Goal: Check status: Check status

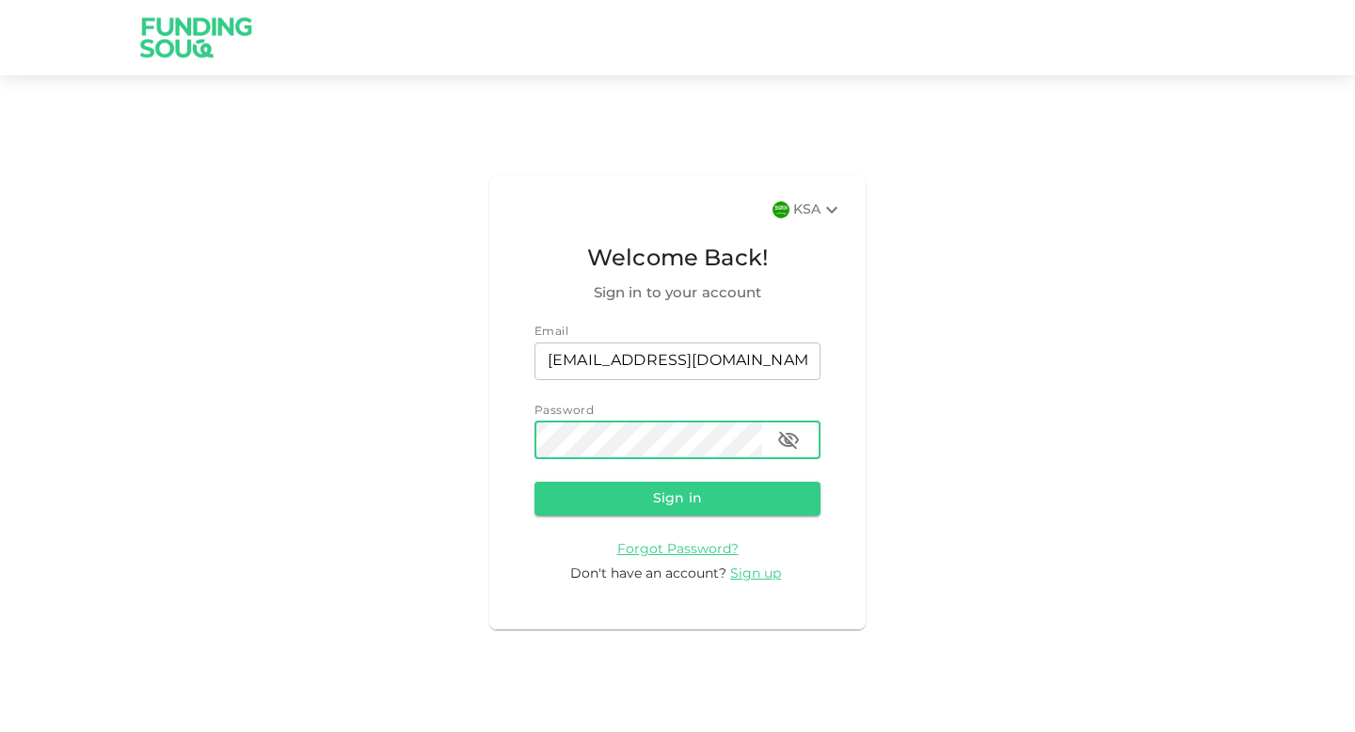
click at [534, 482] on button "Sign in" at bounding box center [677, 499] width 286 height 34
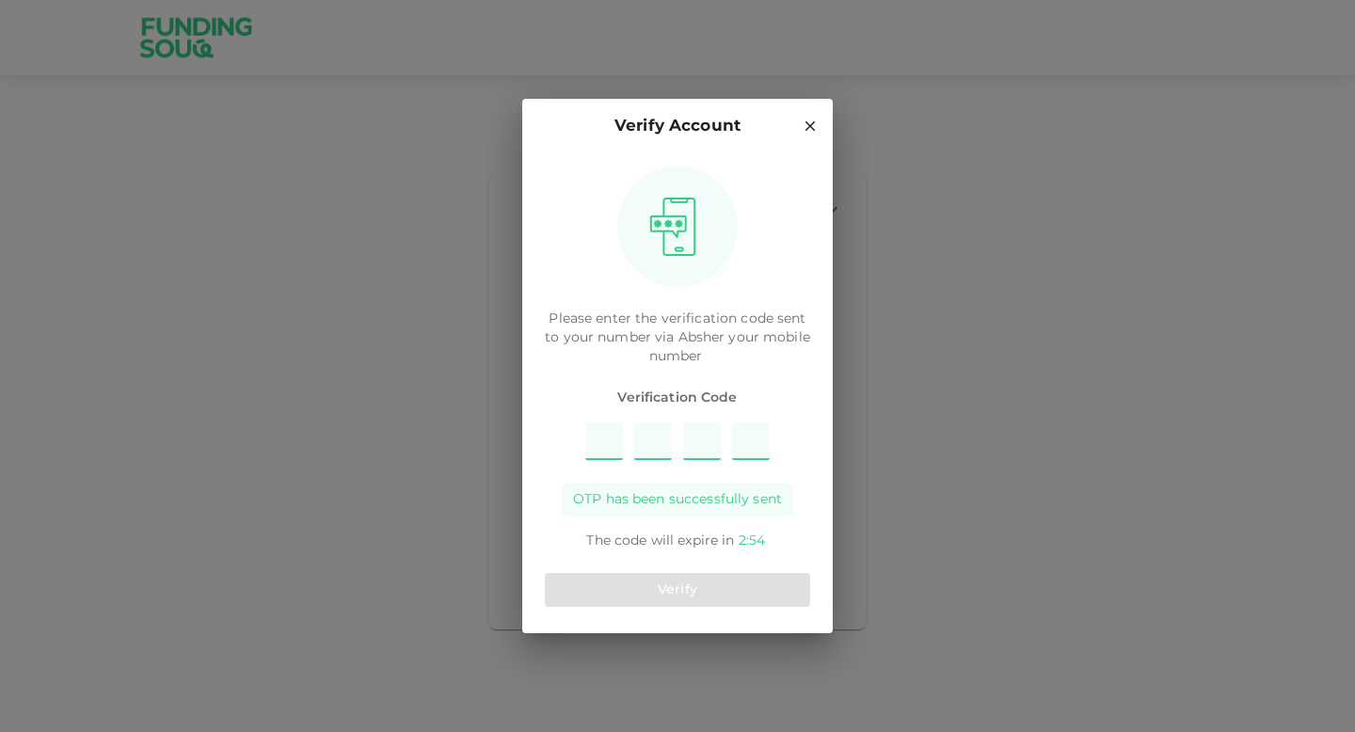
type input "1"
type input "8"
type input "3"
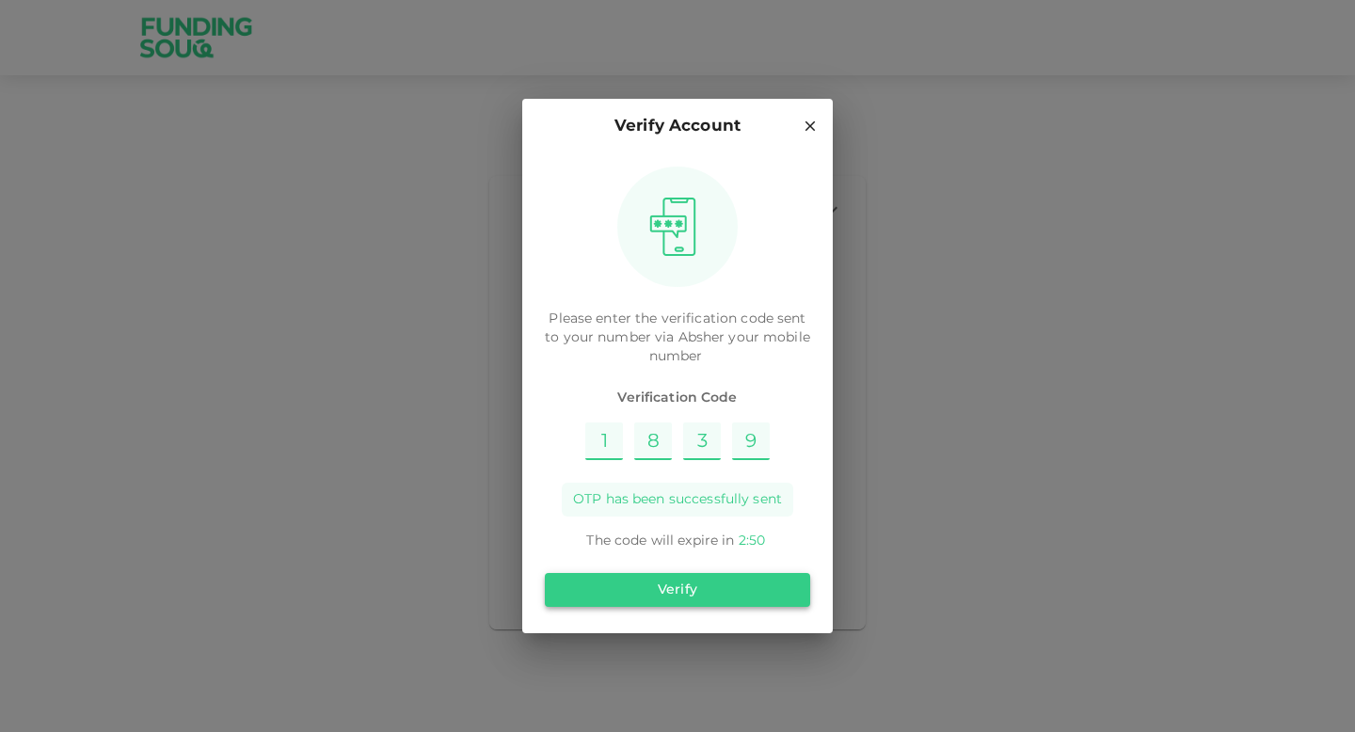
type input "9"
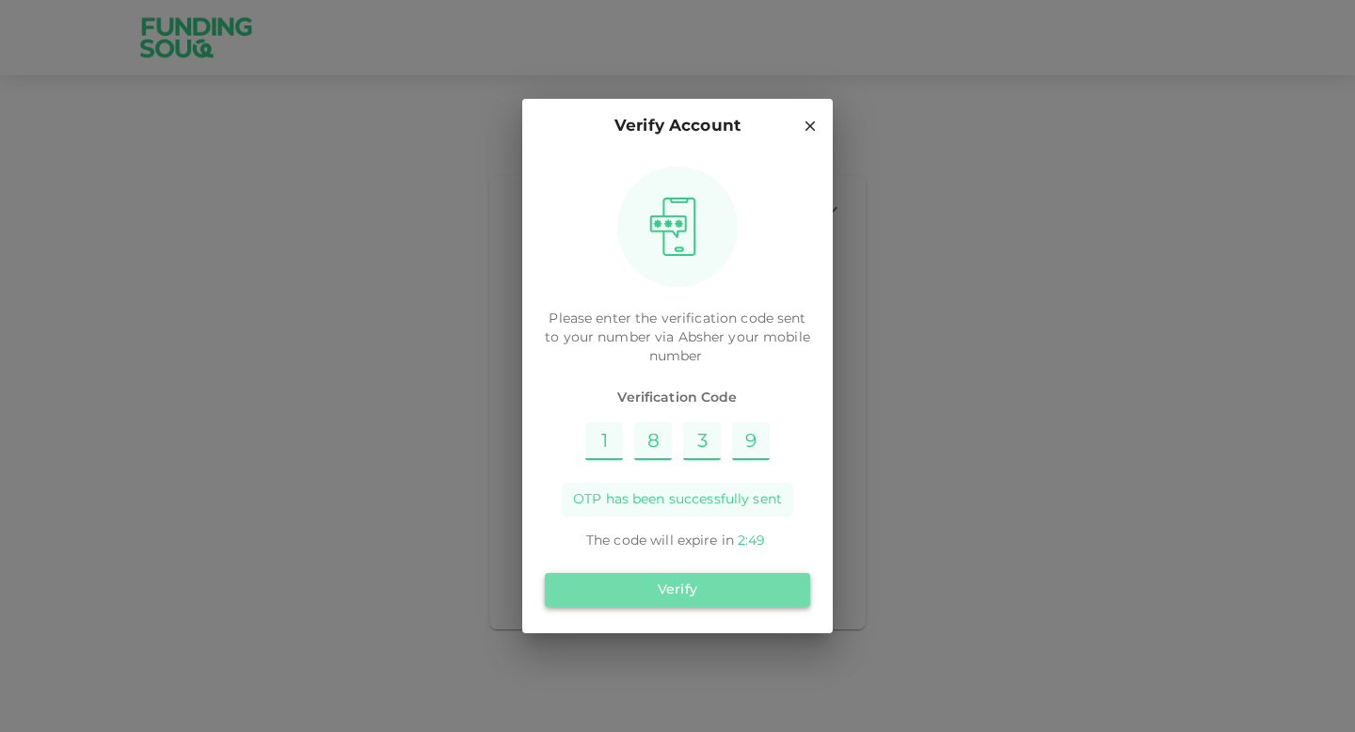
click at [754, 581] on button "Verify" at bounding box center [677, 590] width 265 height 34
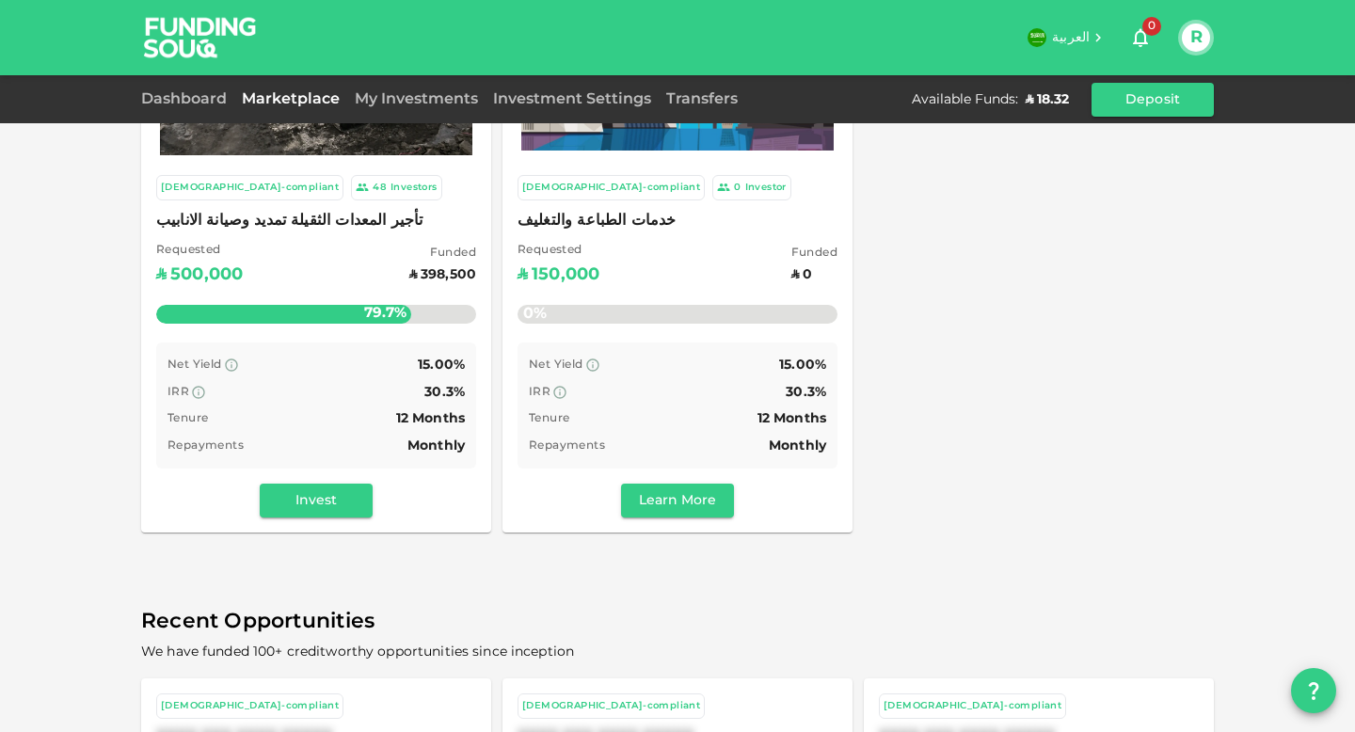
scroll to position [74, 0]
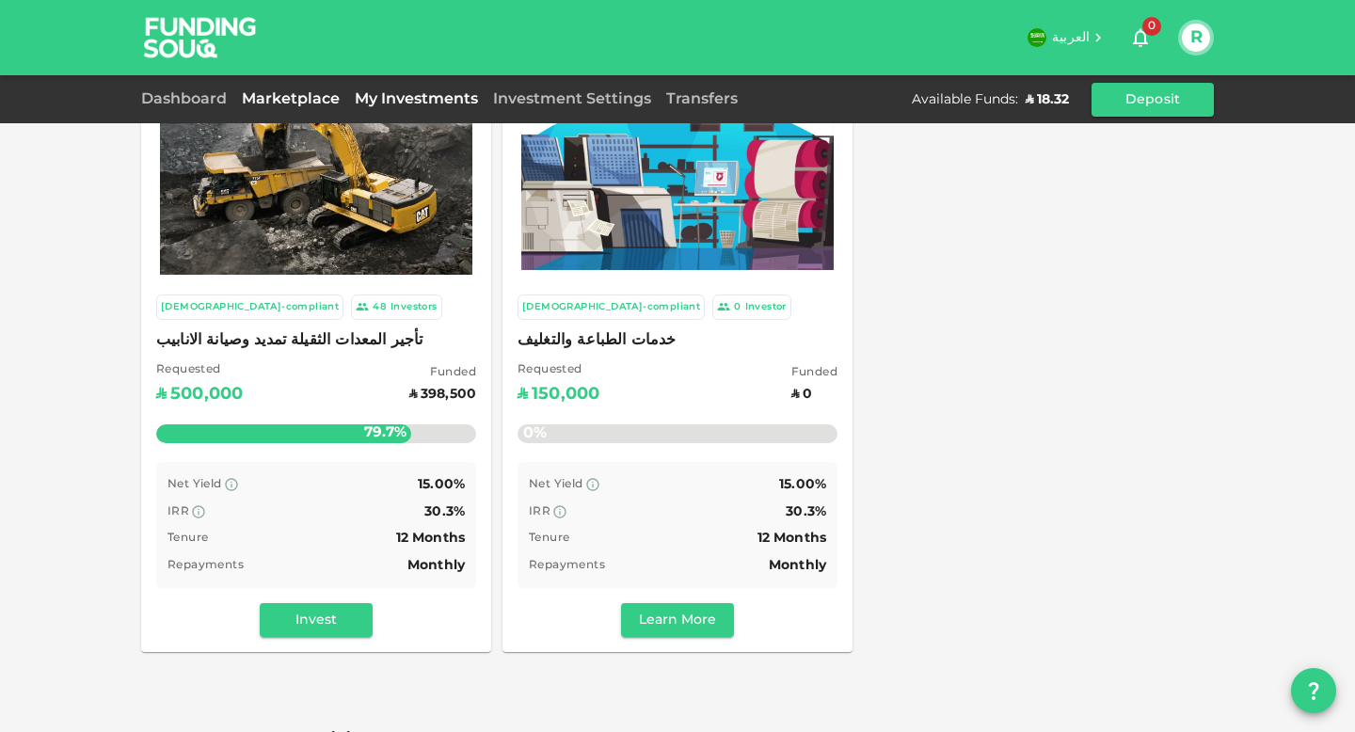
click at [419, 95] on link "My Investments" at bounding box center [416, 99] width 138 height 14
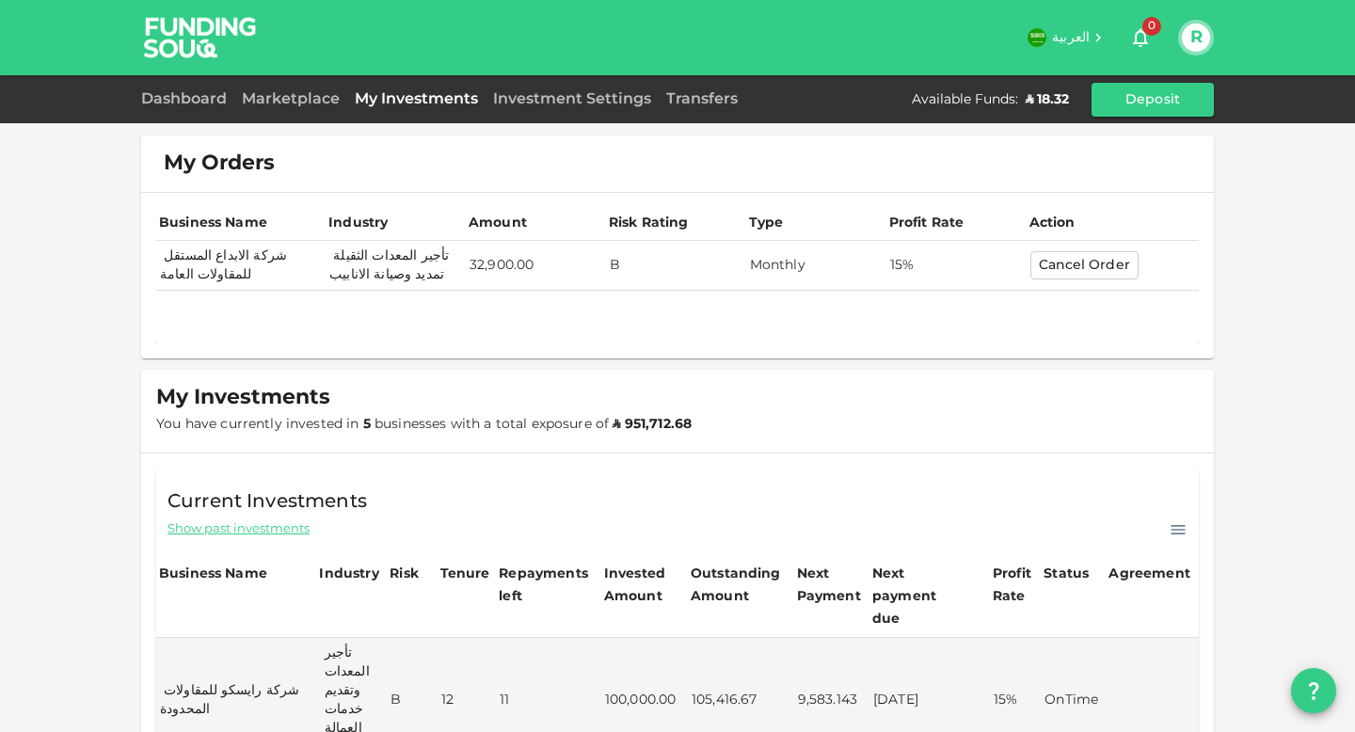
click at [504, 262] on td "32,900.00" at bounding box center [536, 266] width 140 height 50
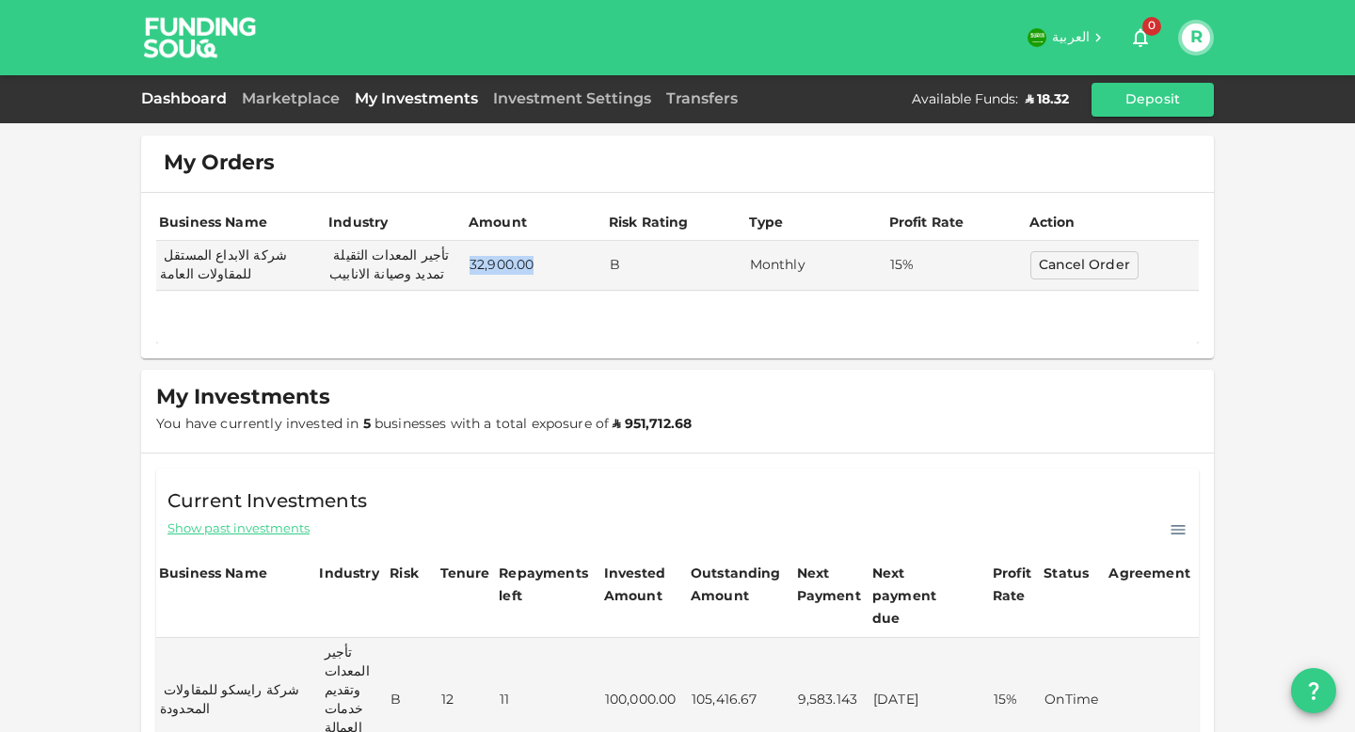
click at [196, 105] on link "Dashboard" at bounding box center [187, 99] width 93 height 14
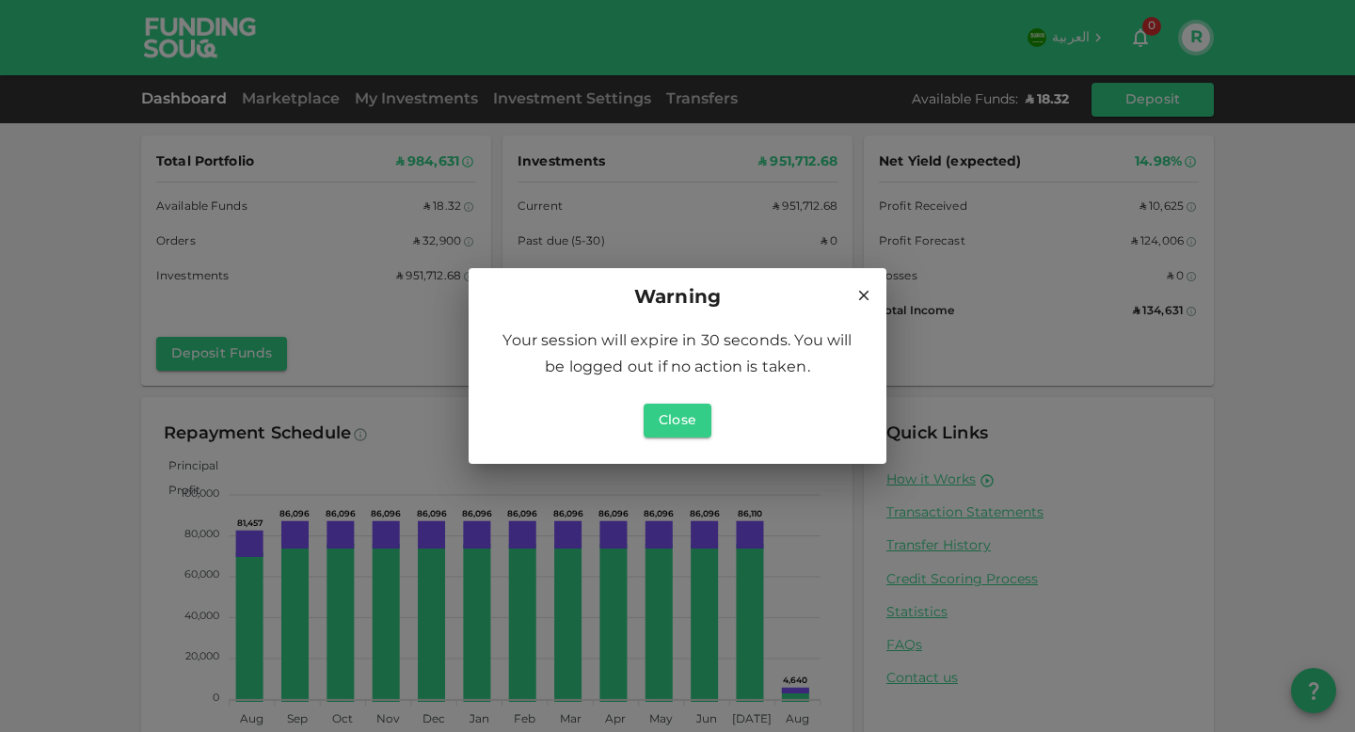
click at [865, 287] on icon at bounding box center [863, 295] width 17 height 17
